Goal: Task Accomplishment & Management: Complete application form

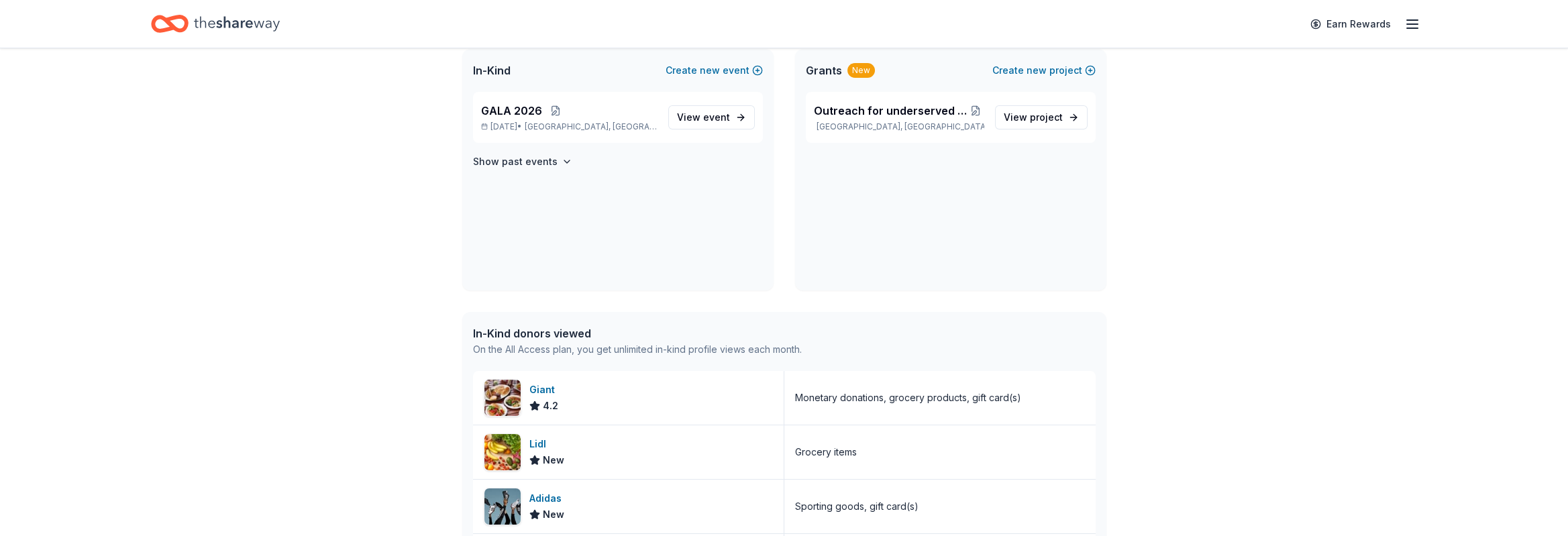
scroll to position [301, 0]
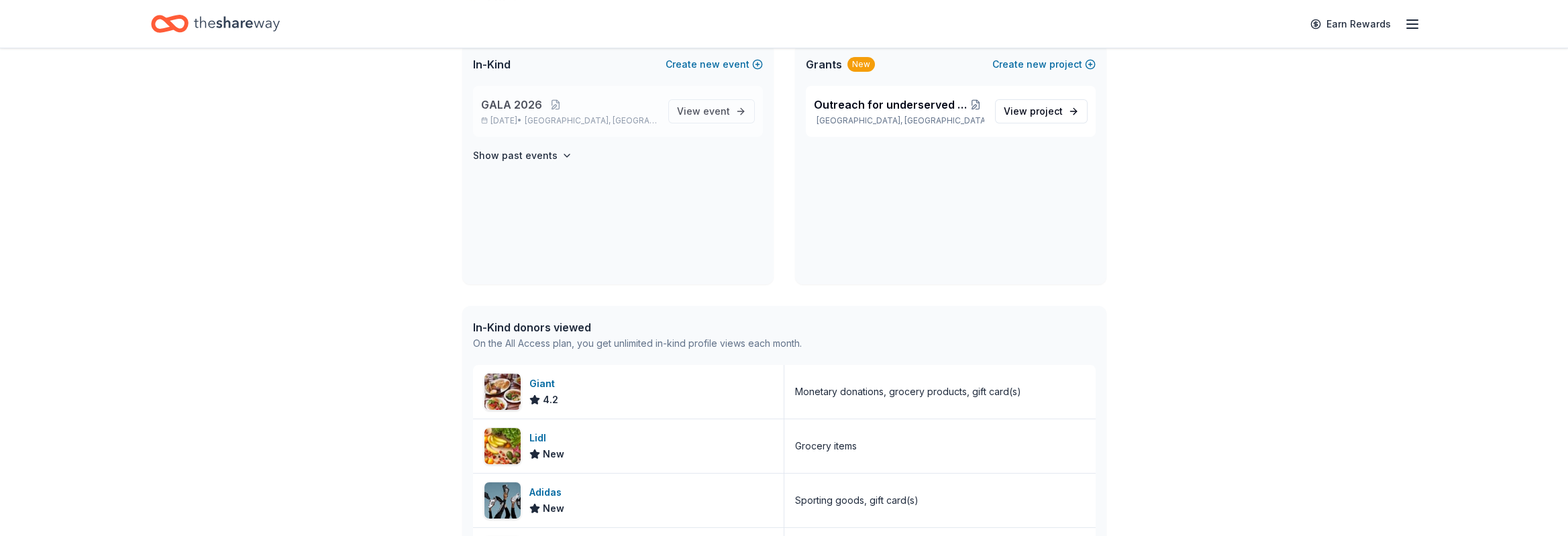
click at [551, 114] on div "GALA [DATE], 2026 • [GEOGRAPHIC_DATA], [GEOGRAPHIC_DATA]" at bounding box center [569, 111] width 177 height 29
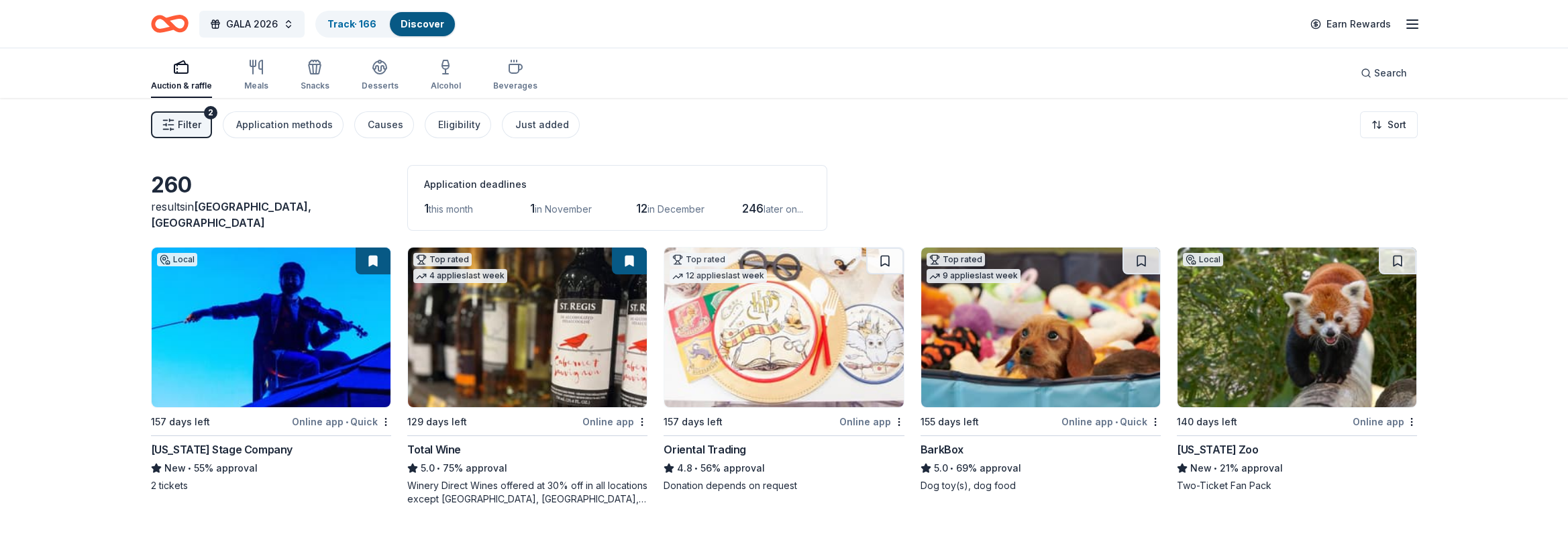
click at [496, 341] on img at bounding box center [528, 327] width 239 height 160
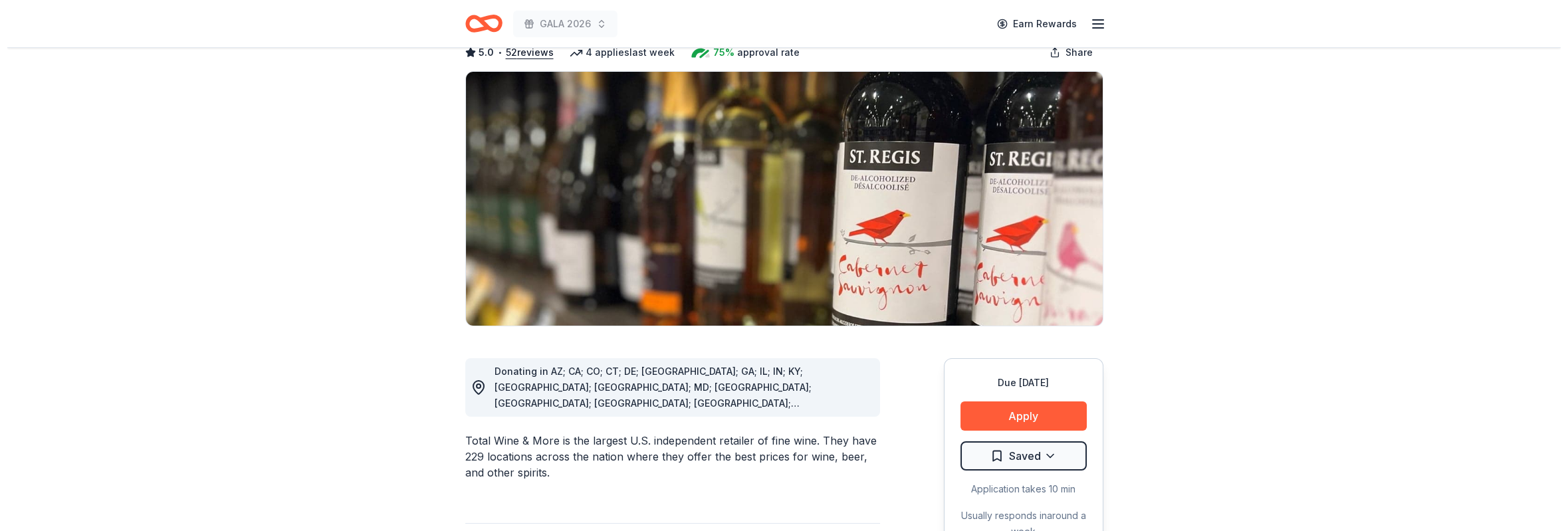
scroll to position [199, 0]
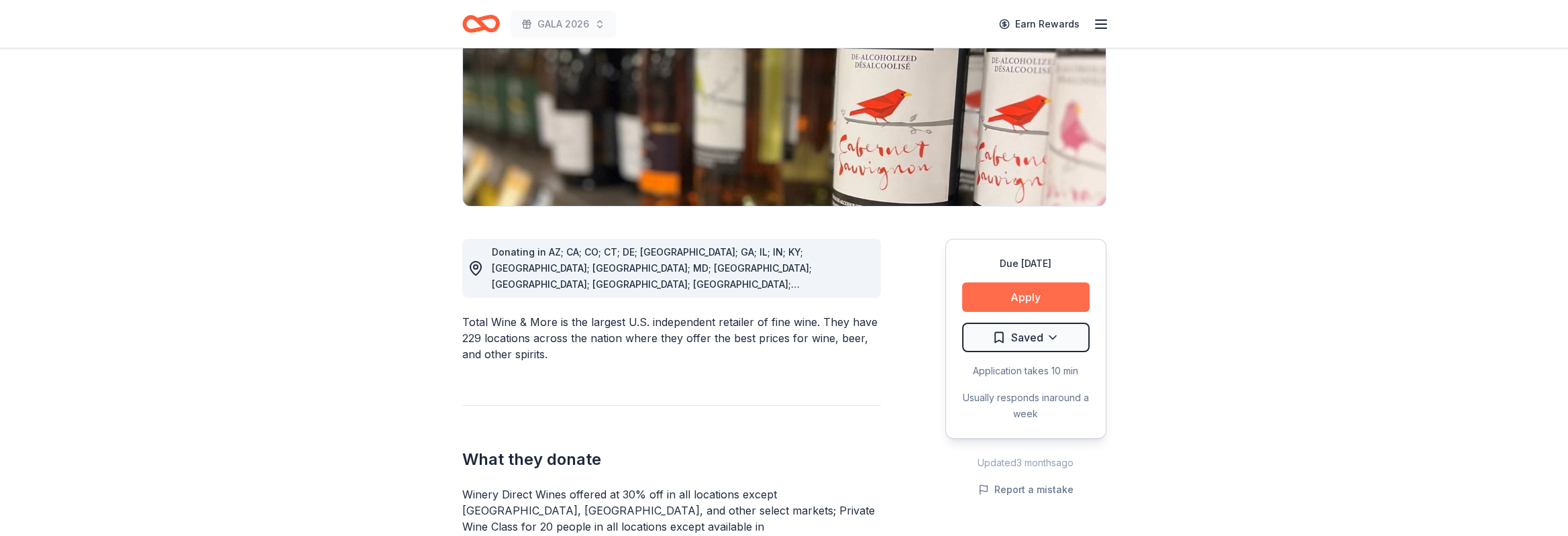
click at [1029, 294] on button "Apply" at bounding box center [1026, 296] width 128 height 29
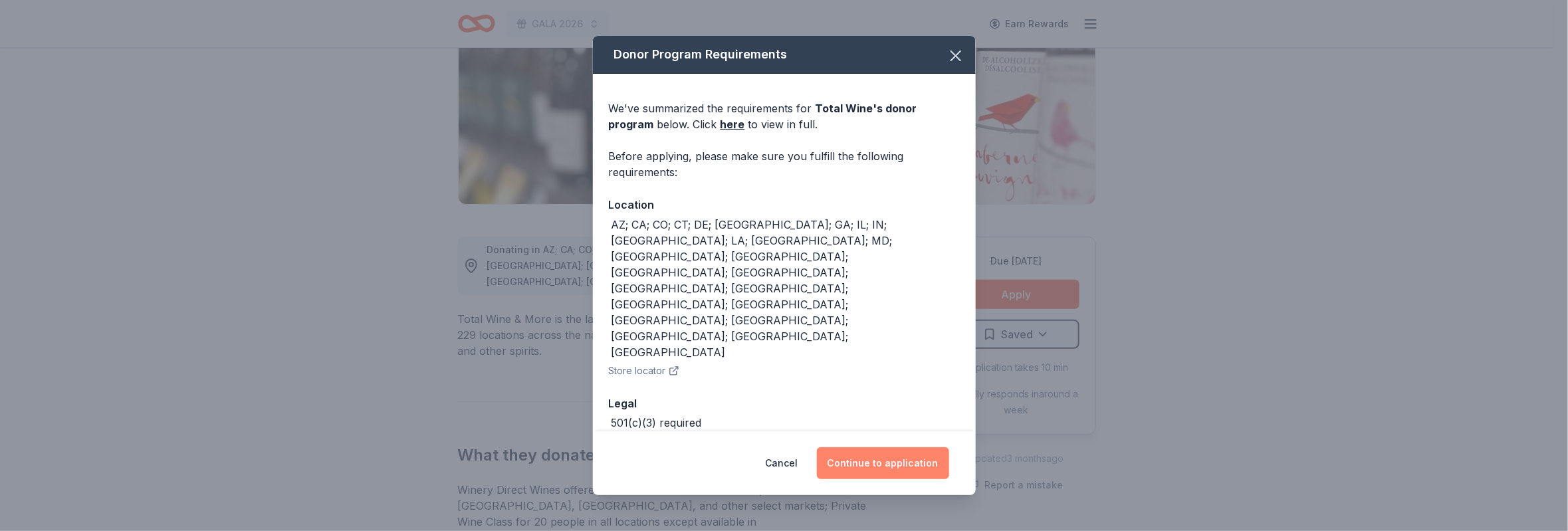
click at [864, 447] on button "Continue to application" at bounding box center [883, 463] width 132 height 32
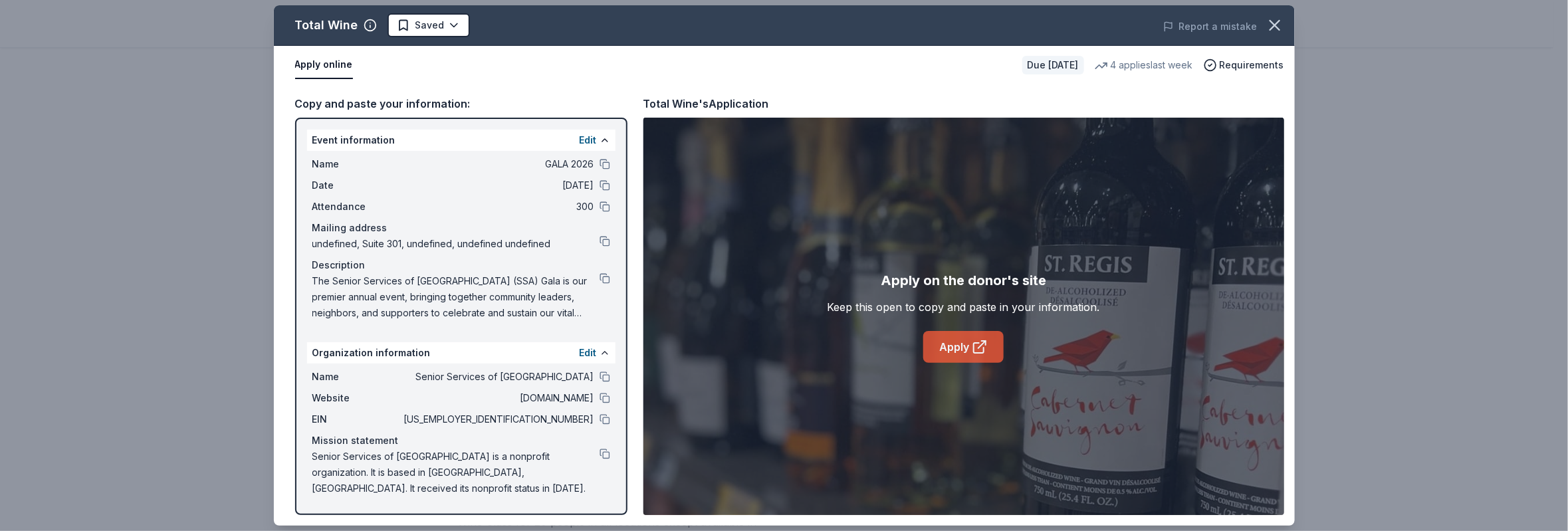
click at [950, 345] on link "Apply" at bounding box center [963, 347] width 80 height 32
